Goal: Information Seeking & Learning: Learn about a topic

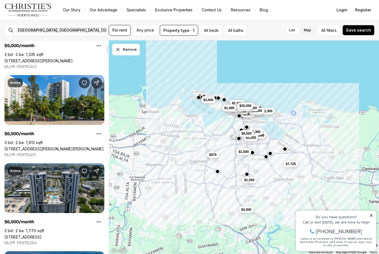
scroll to position [82, 0]
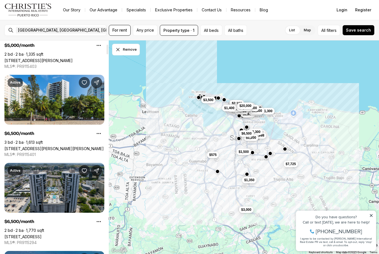
click at [42, 235] on link "[STREET_ADDRESS]" at bounding box center [22, 237] width 37 height 5
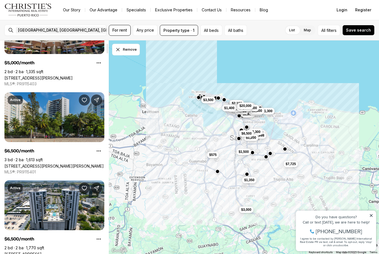
scroll to position [62, 0]
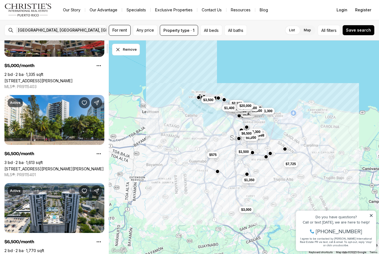
click at [57, 78] on link "[STREET_ADDRESS][PERSON_NAME]" at bounding box center [38, 80] width 68 height 5
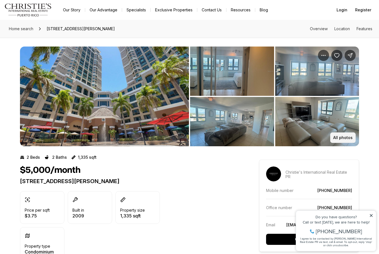
click at [345, 141] on button "All photos" at bounding box center [343, 138] width 26 height 11
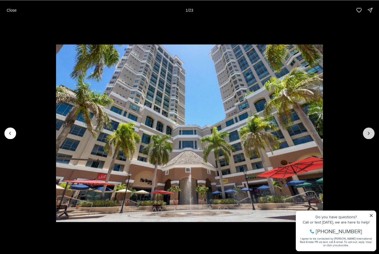
click at [370, 135] on icon "Next slide" at bounding box center [369, 134] width 6 height 6
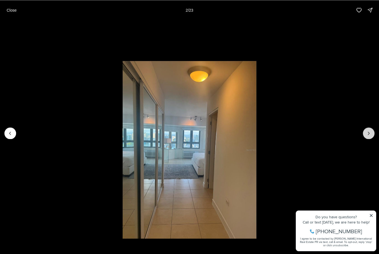
click at [370, 135] on icon "Next slide" at bounding box center [369, 134] width 6 height 6
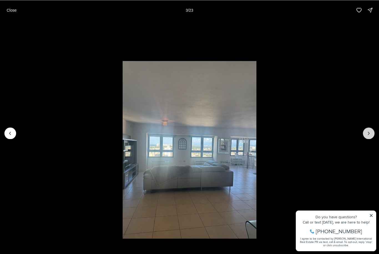
click at [370, 135] on icon "Next slide" at bounding box center [369, 134] width 6 height 6
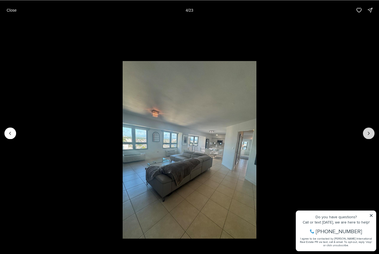
click at [370, 135] on icon "Next slide" at bounding box center [369, 134] width 6 height 6
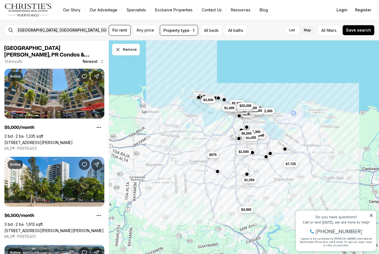
scroll to position [62, 0]
